Goal: Task Accomplishment & Management: Manage account settings

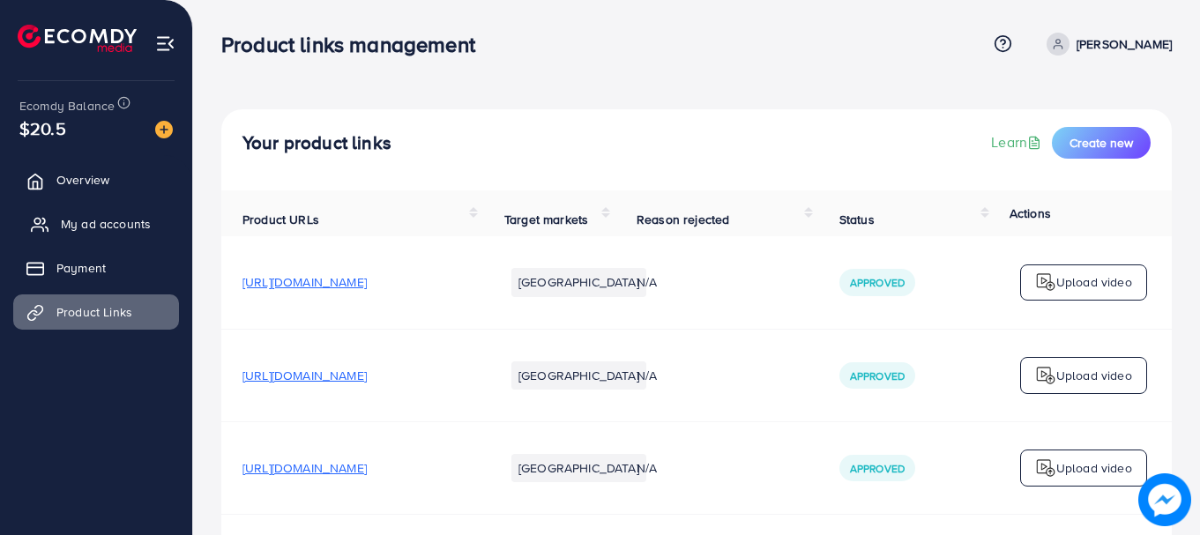
click at [119, 221] on span "My ad accounts" at bounding box center [106, 224] width 90 height 18
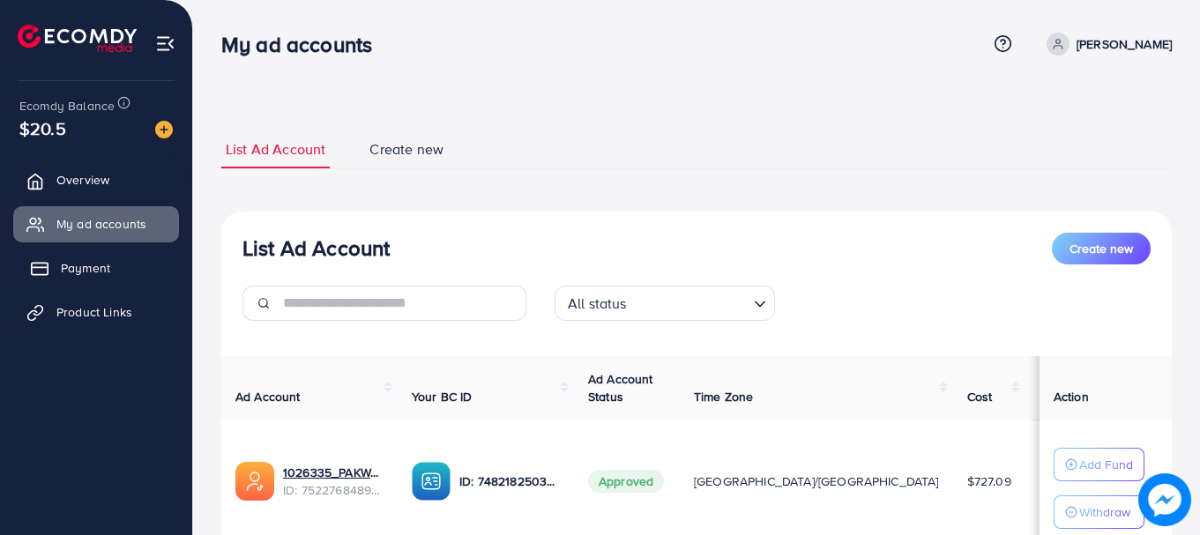
click at [110, 274] on link "Payment" at bounding box center [96, 267] width 166 height 35
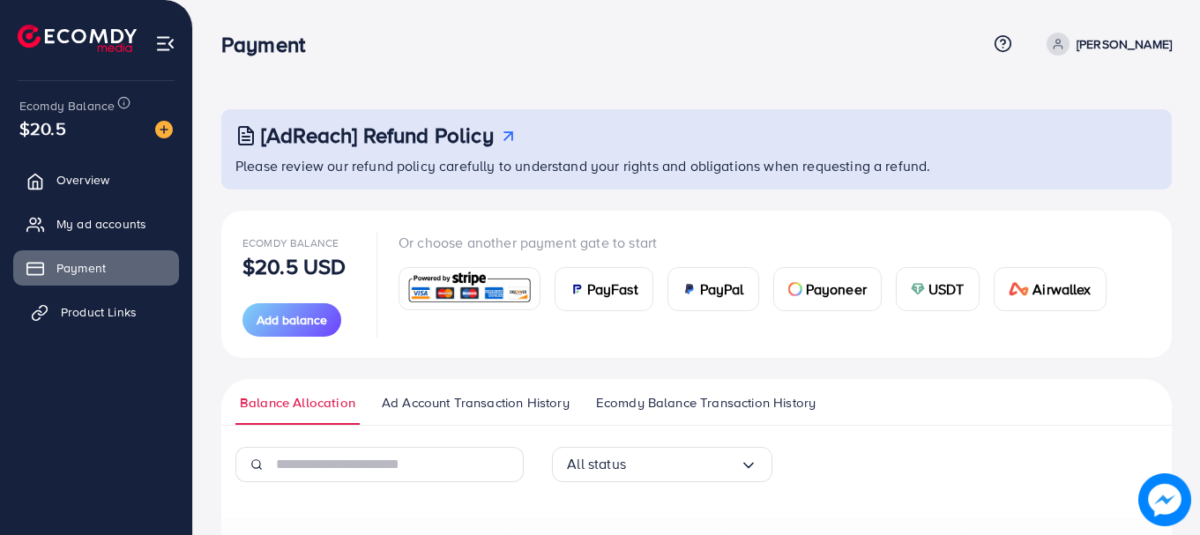
click at [129, 307] on span "Product Links" at bounding box center [99, 312] width 76 height 18
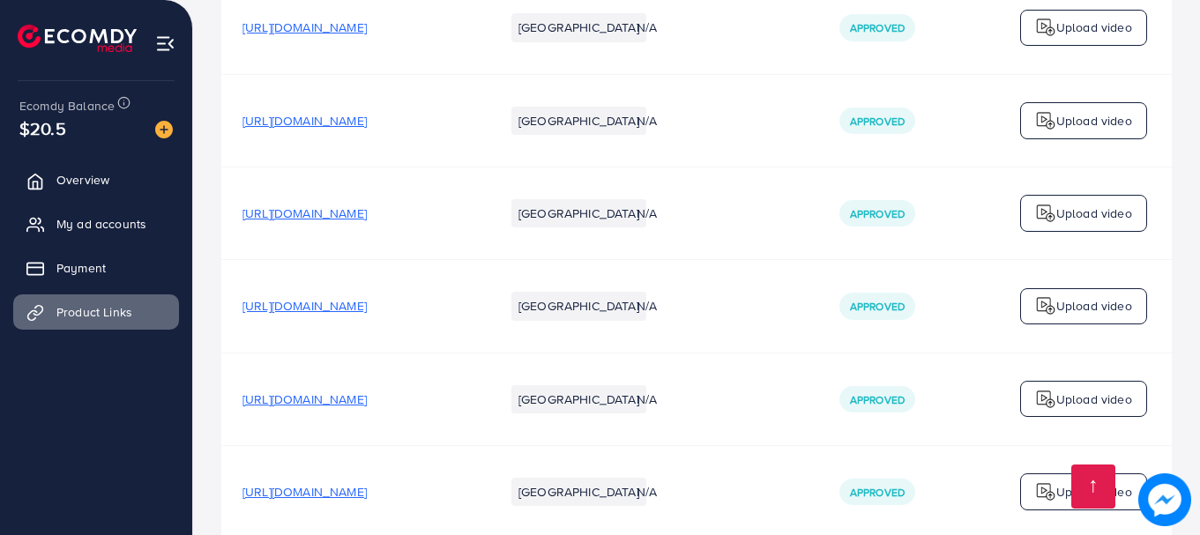
scroll to position [6527, 0]
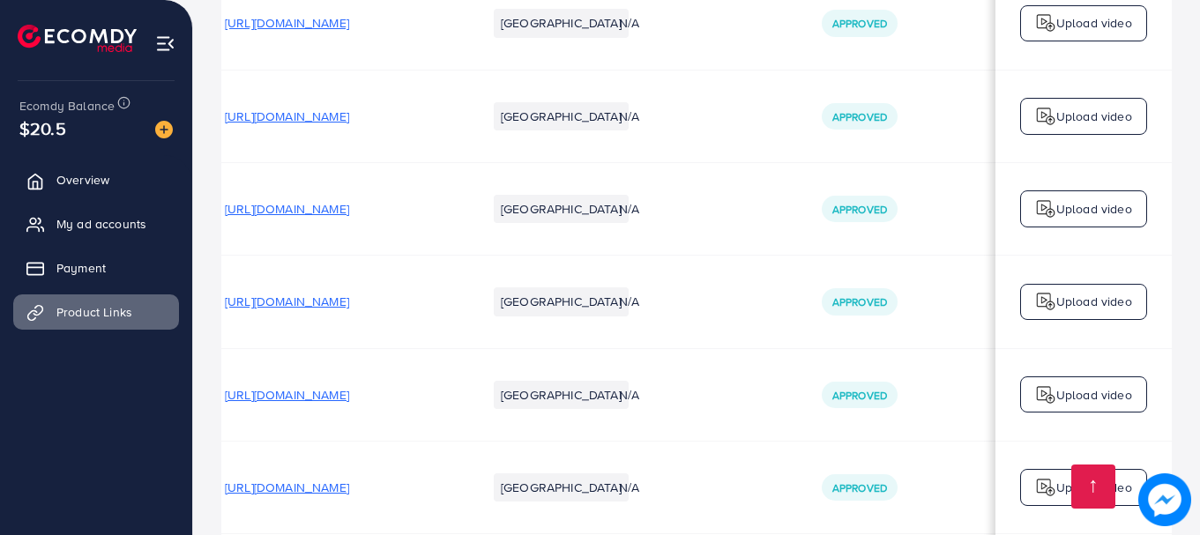
scroll to position [0, 0]
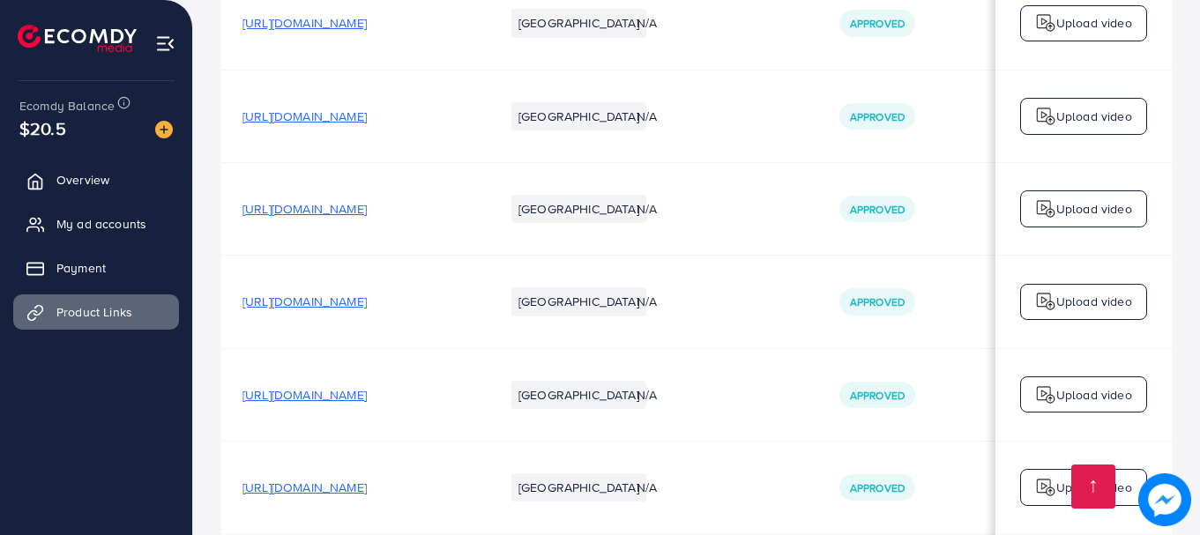
click at [124, 221] on span "My ad accounts" at bounding box center [106, 224] width 90 height 18
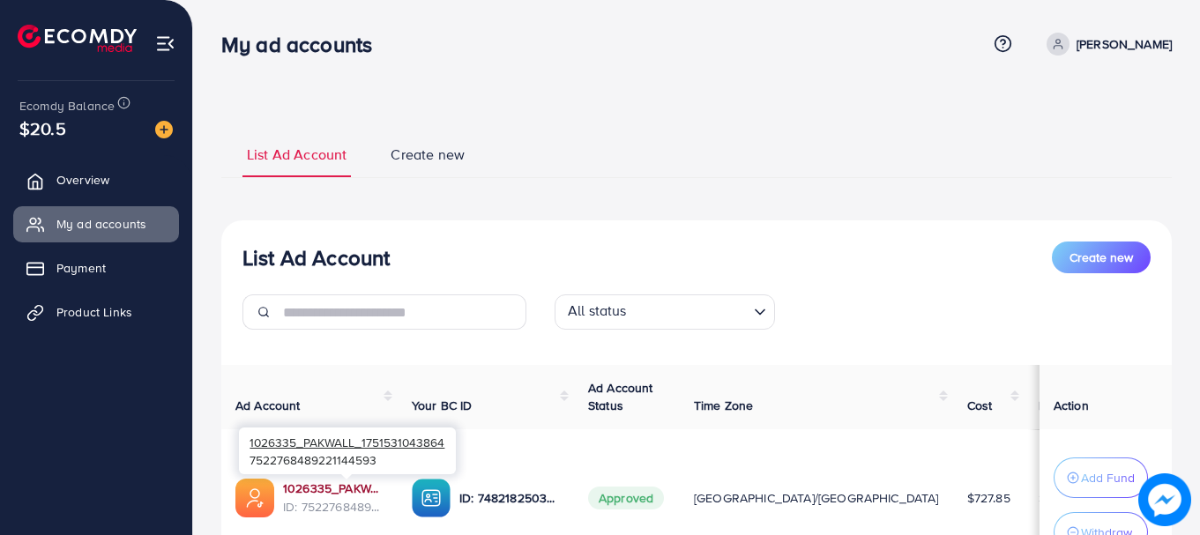
click at [355, 486] on link "1026335_PAKWALL_1751531043864" at bounding box center [333, 489] width 101 height 18
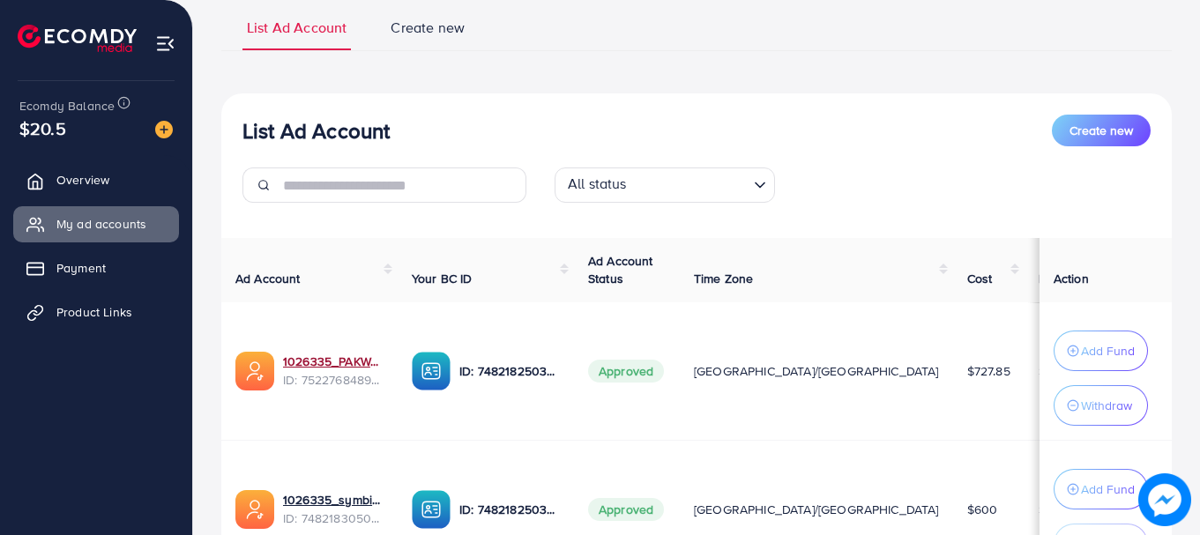
scroll to position [298, 0]
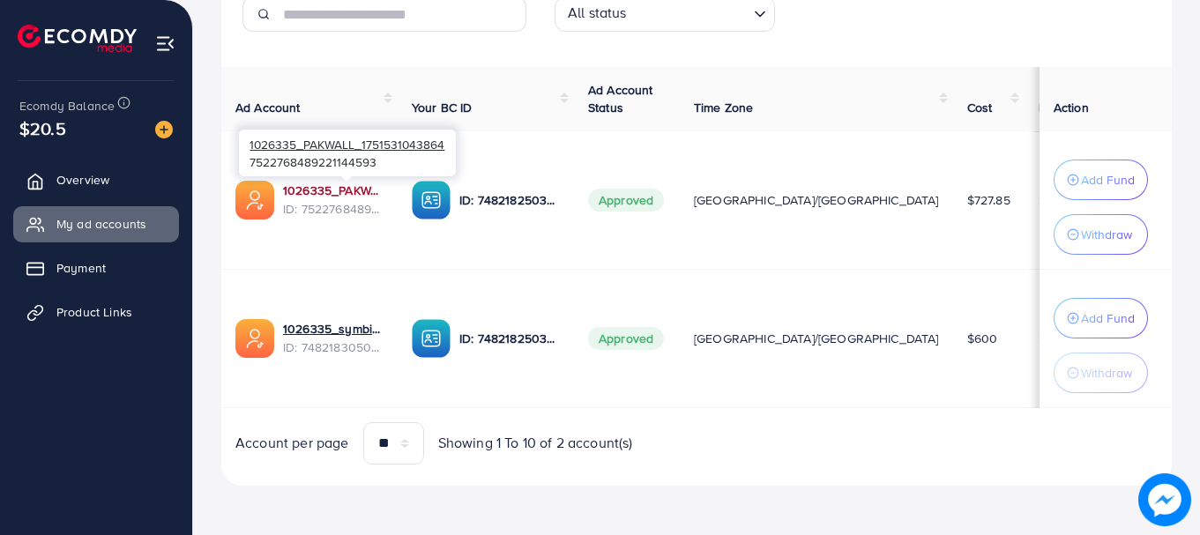
click at [325, 187] on link "1026335_PAKWALL_1751531043864" at bounding box center [333, 191] width 101 height 18
